Goal: Find specific page/section: Locate a particular part of the current website

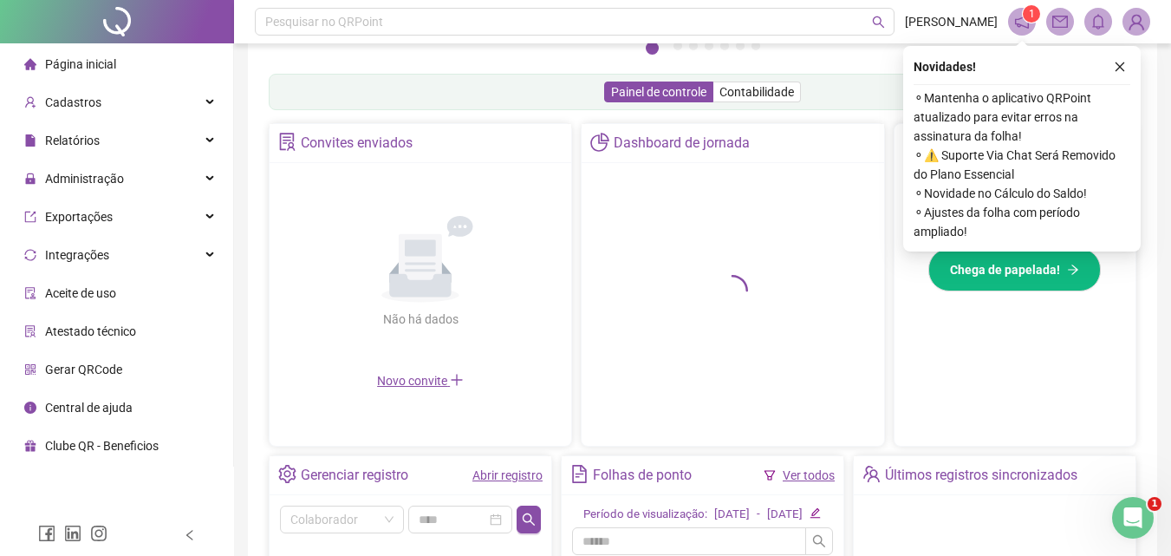
scroll to position [516, 0]
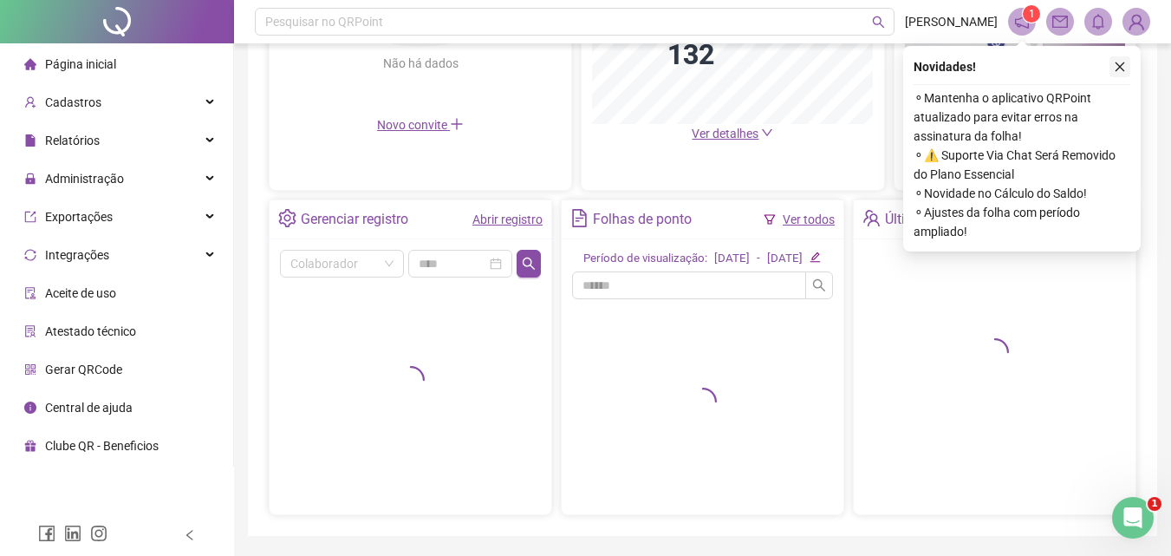
click at [1120, 59] on button "button" at bounding box center [1119, 66] width 21 height 21
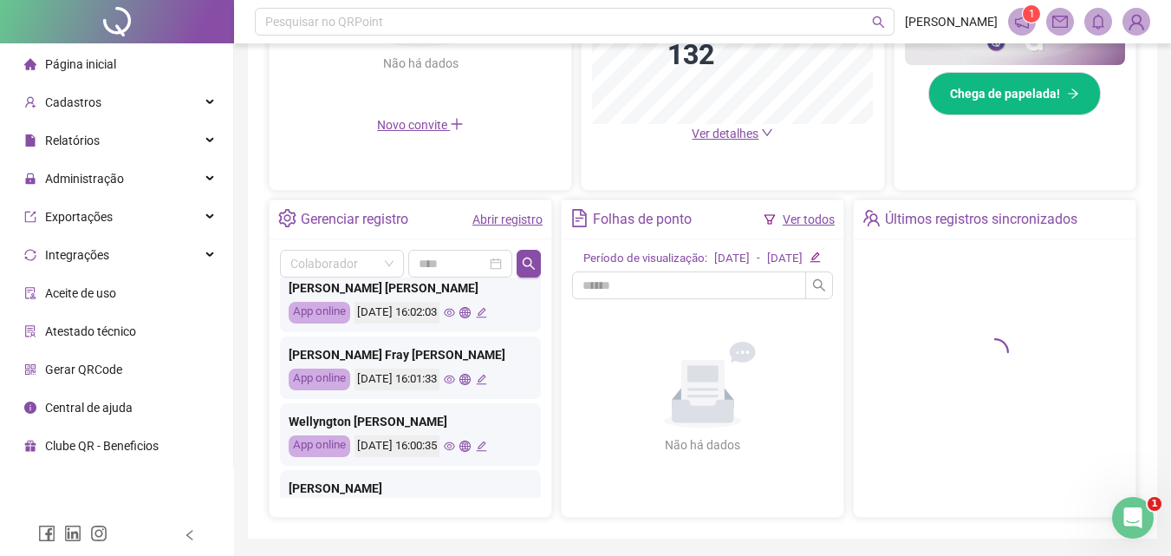
scroll to position [607, 0]
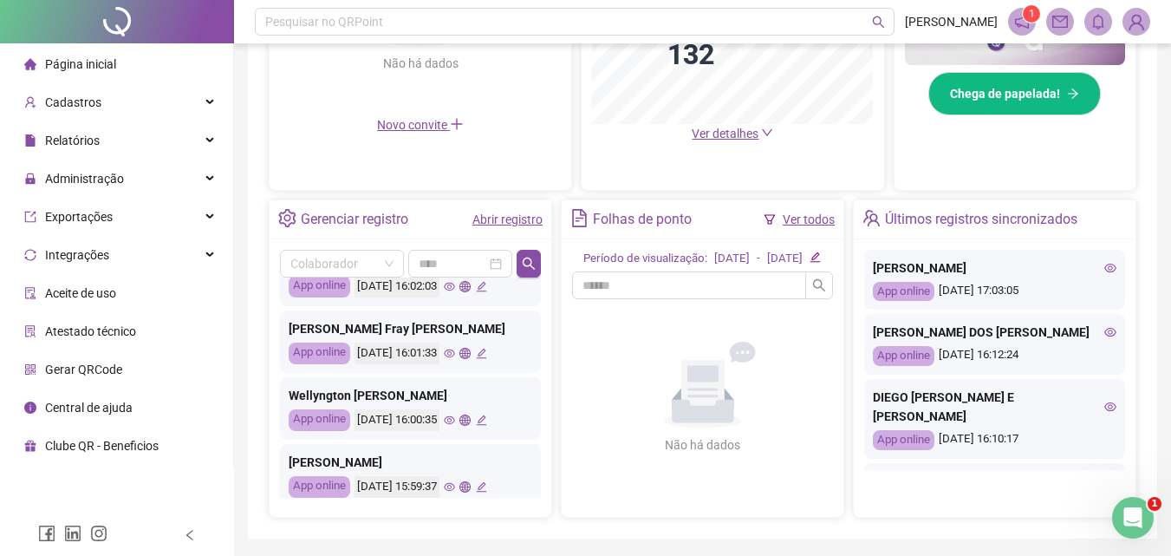
click at [455, 414] on icon "eye" at bounding box center [449, 419] width 11 height 11
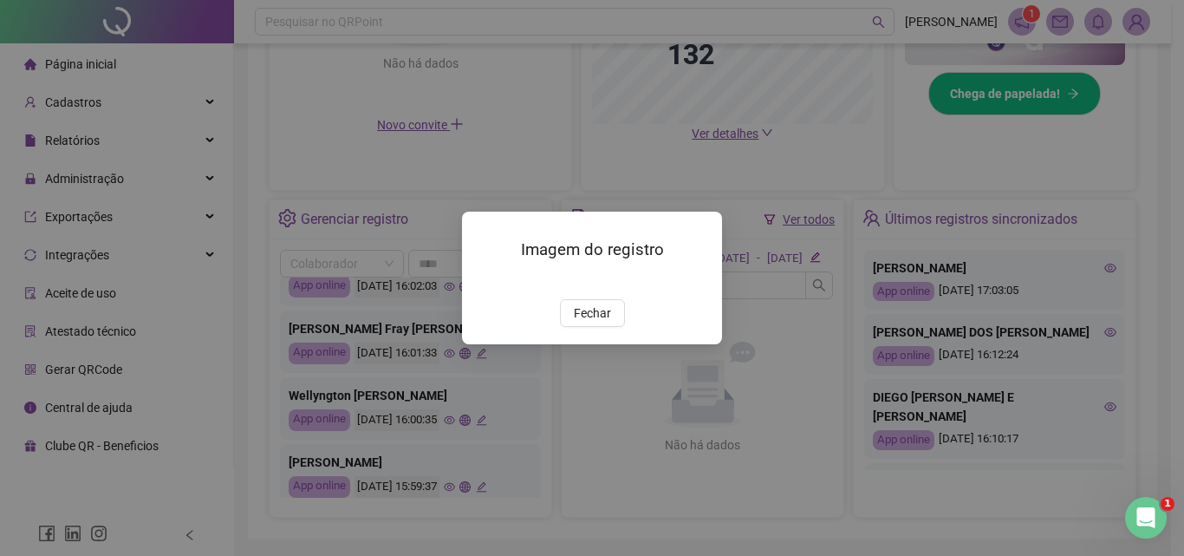
click at [483, 281] on img at bounding box center [483, 281] width 0 height 0
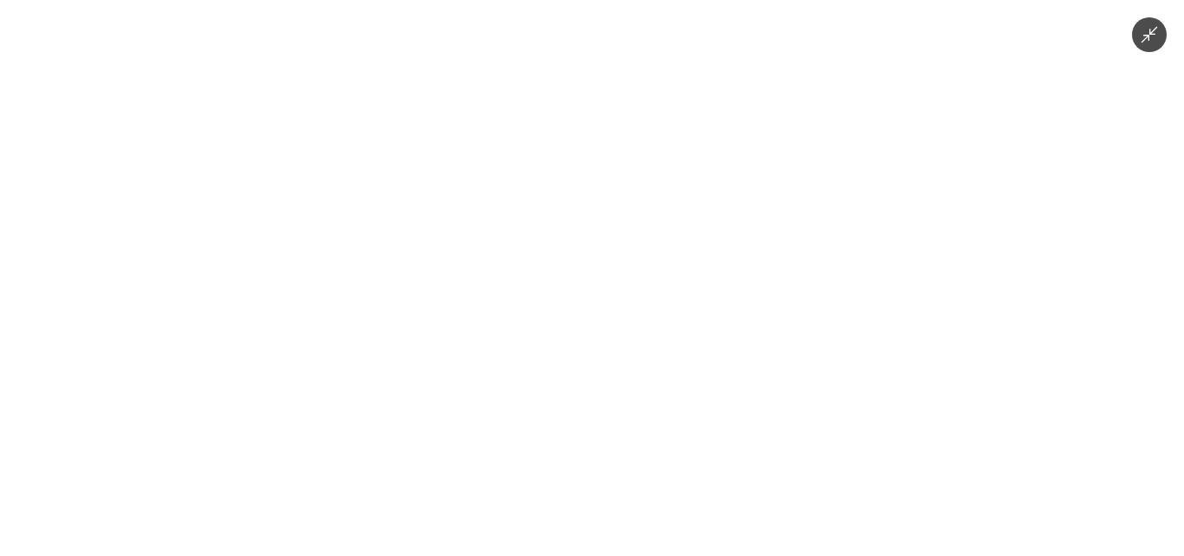
click at [555, 354] on img at bounding box center [592, 278] width 257 height 556
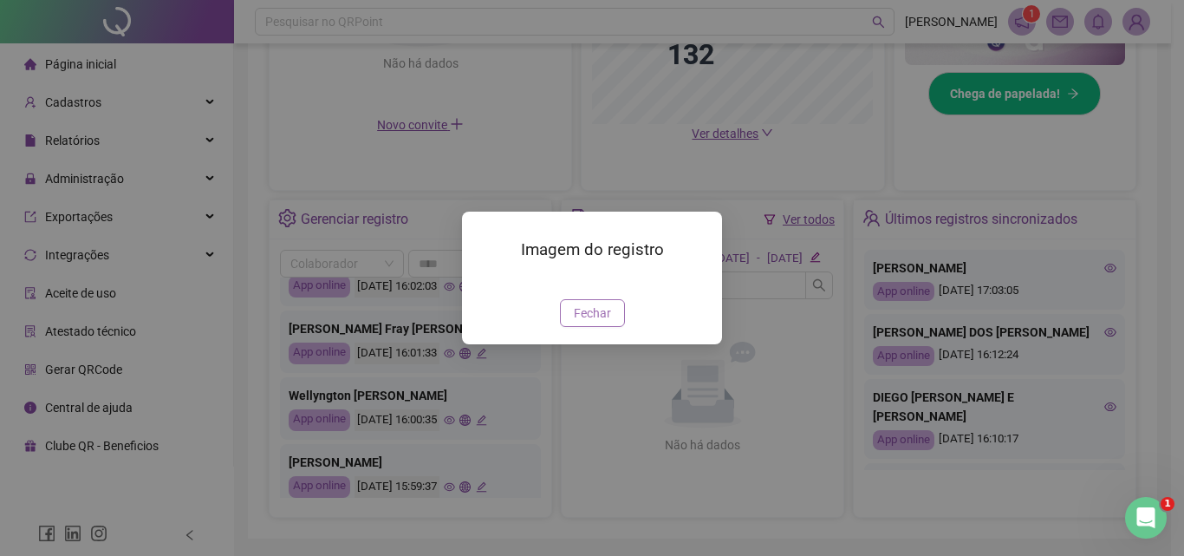
click at [575, 322] on span "Fechar" at bounding box center [592, 312] width 37 height 19
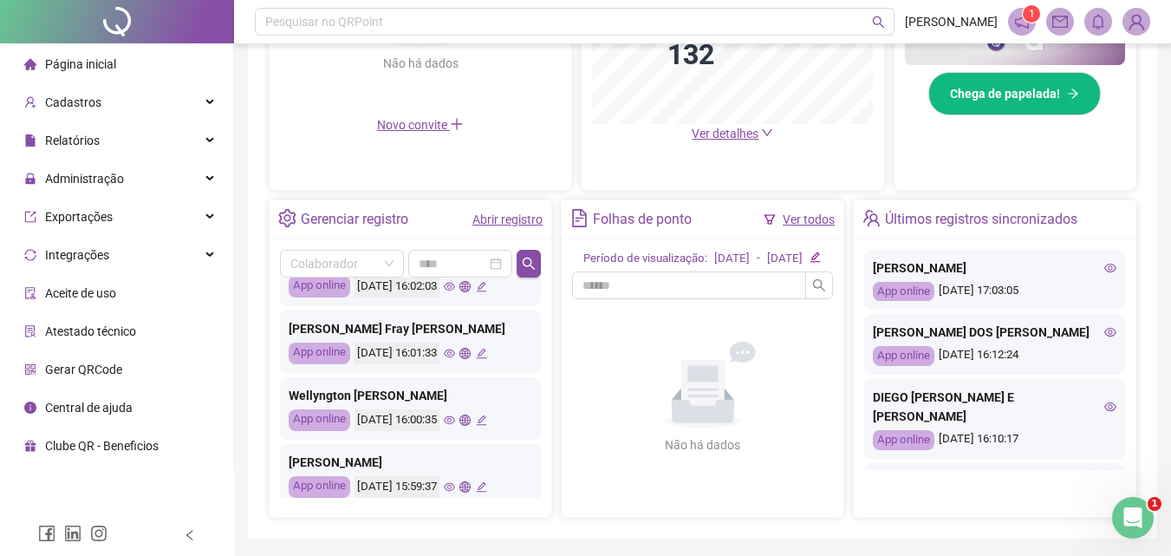
click at [1104, 338] on icon "eye" at bounding box center [1110, 332] width 12 height 12
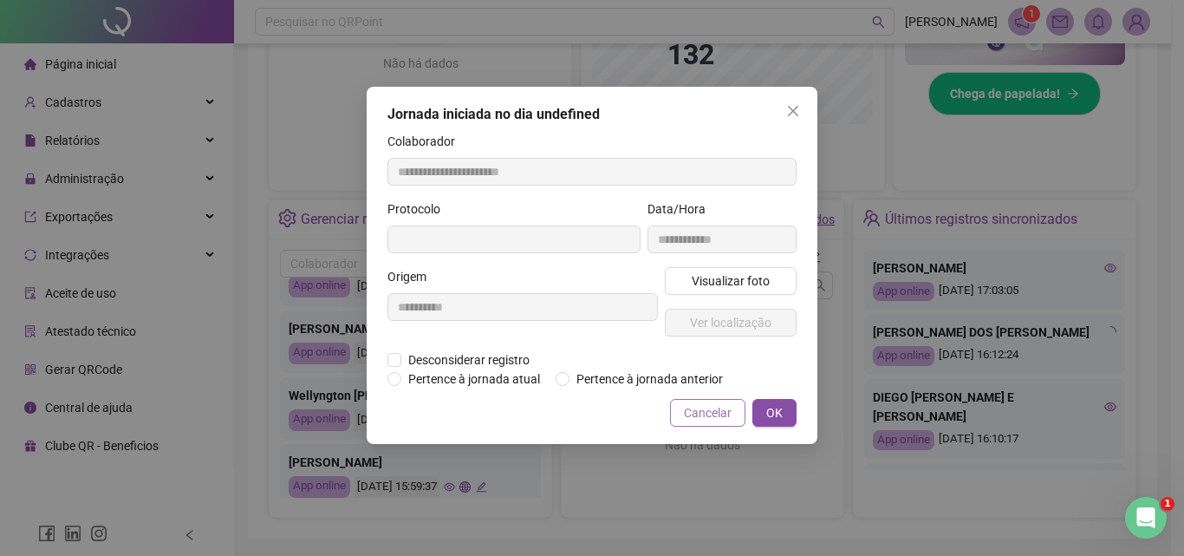
type input "**********"
click at [747, 279] on span "Visualizar foto" at bounding box center [731, 280] width 78 height 19
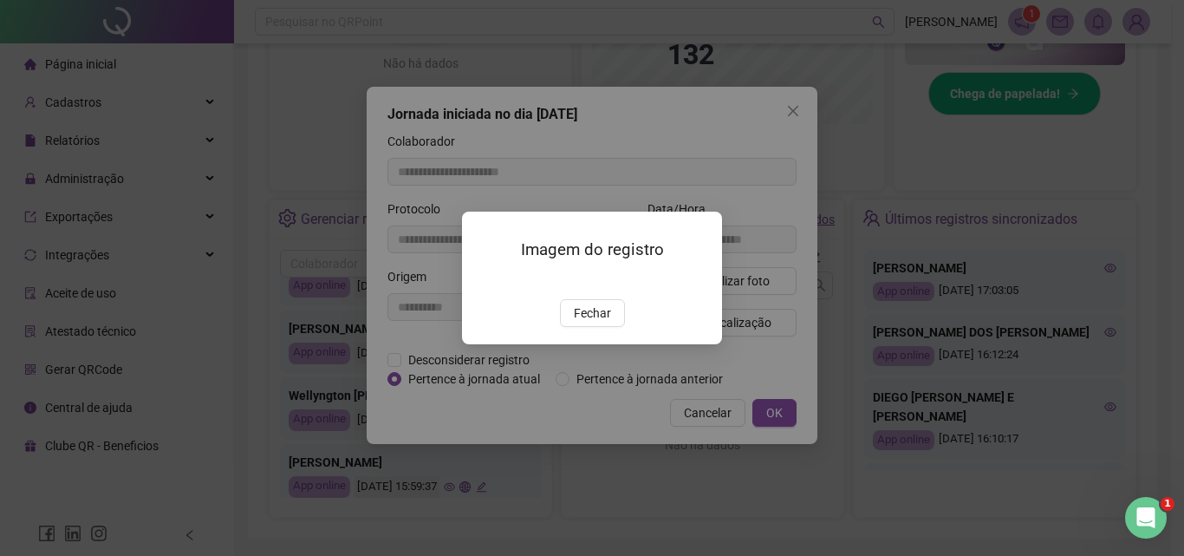
click at [483, 281] on img at bounding box center [483, 281] width 0 height 0
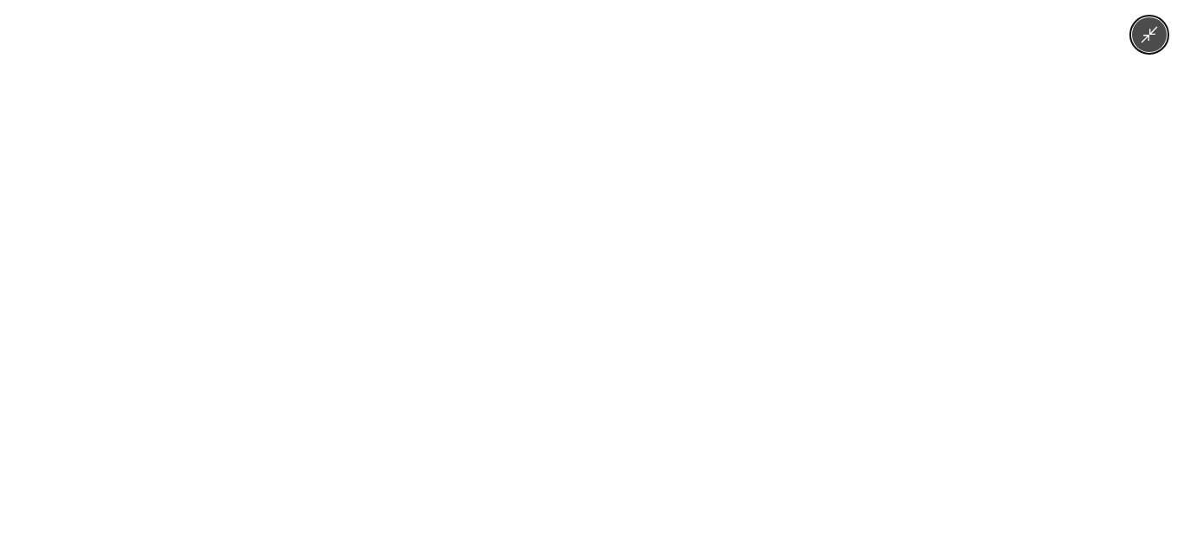
click at [591, 304] on img at bounding box center [592, 278] width 417 height 556
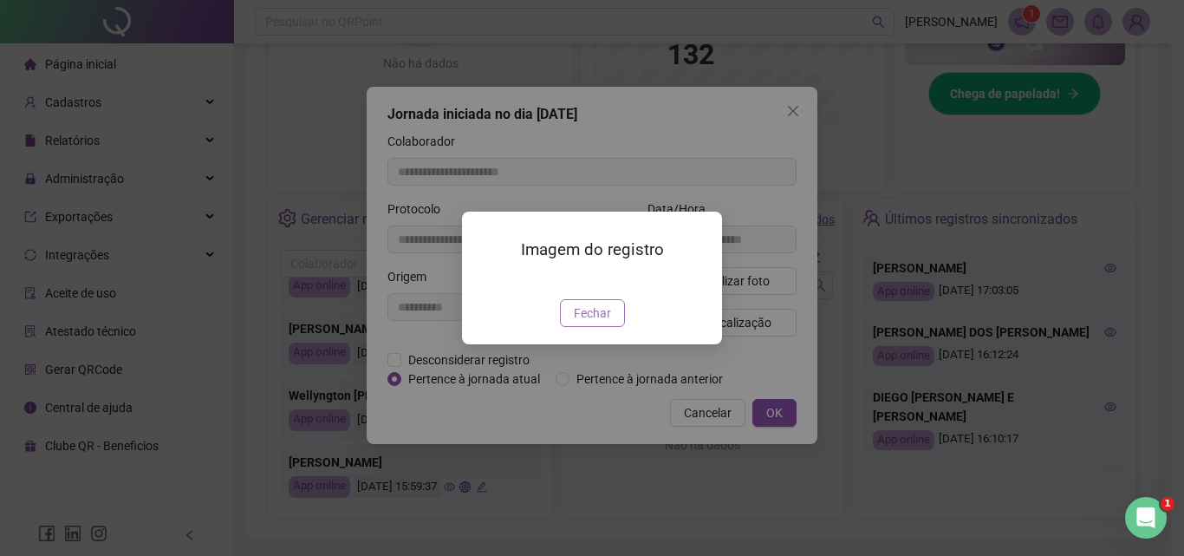
click at [603, 322] on span "Fechar" at bounding box center [592, 312] width 37 height 19
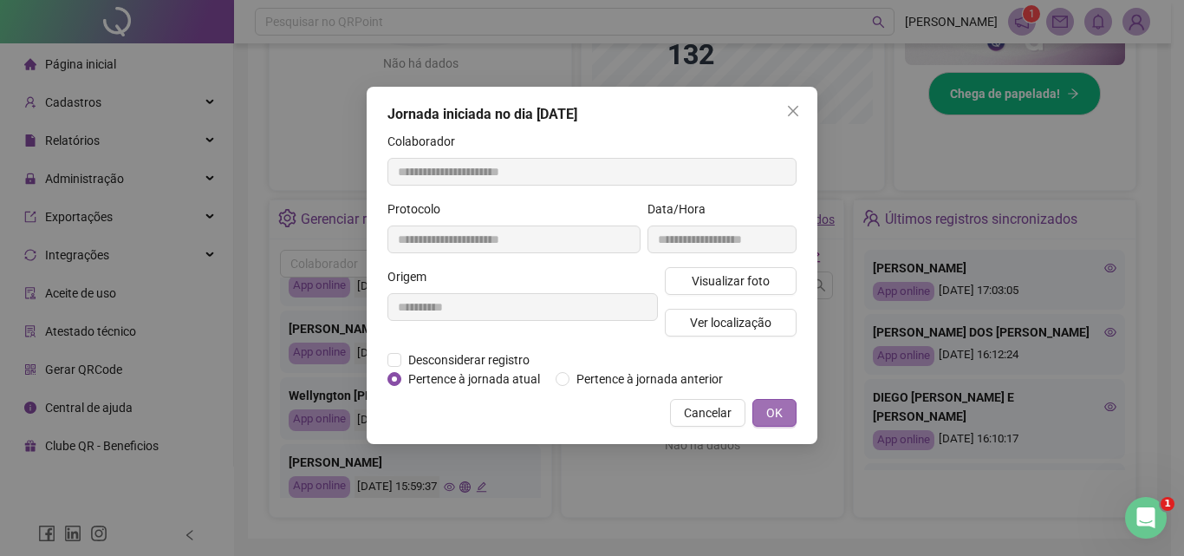
click at [763, 422] on button "OK" at bounding box center [774, 413] width 44 height 28
